Goal: Task Accomplishment & Management: Manage account settings

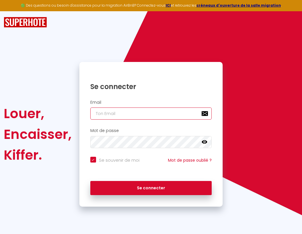
type input "s"
checkbox input "true"
type input "su"
checkbox input "true"
type input "sup"
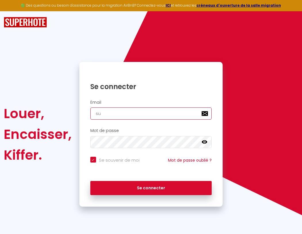
checkbox input "true"
type input "supe"
checkbox input "true"
type input "super"
checkbox input "true"
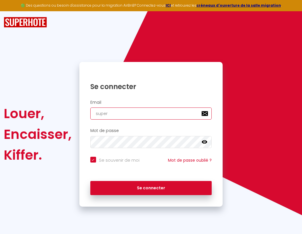
type input "superb"
checkbox input "true"
type input "superbo"
checkbox input "true"
type input "superbor"
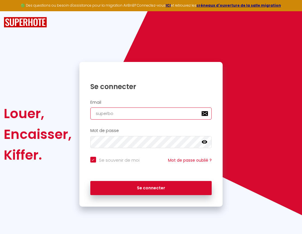
checkbox input "true"
type input "s"
checkbox input "true"
type input "superbord"
checkbox input "true"
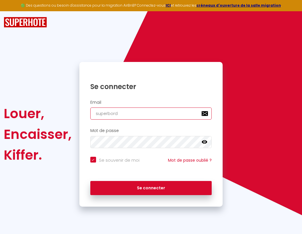
type input "su"
checkbox input "true"
type input "superborde"
checkbox input "true"
type input "sup"
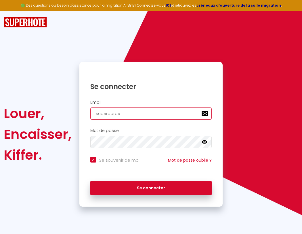
checkbox input "true"
type input "supe"
checkbox input "true"
type input "super"
checkbox input "true"
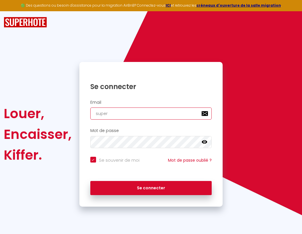
type input "superb"
checkbox input "true"
type input "s"
checkbox input "true"
type input "su"
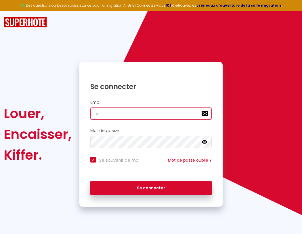
checkbox input "true"
type input "sup"
checkbox input "true"
type input "supe"
checkbox input "true"
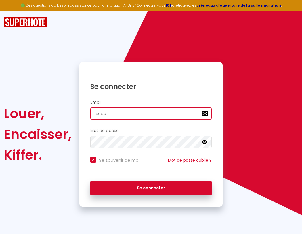
type input "super"
checkbox input "true"
type input "superb"
checkbox input "true"
